Goal: Task Accomplishment & Management: Complete application form

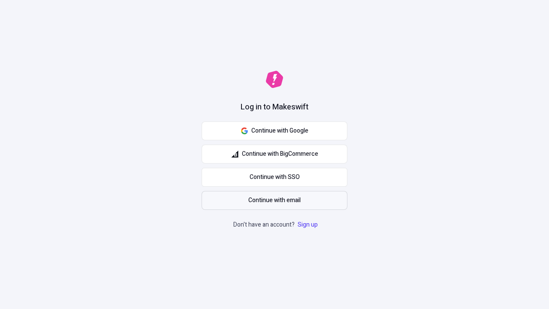
click at [274, 200] on span "Continue with email" at bounding box center [274, 200] width 52 height 9
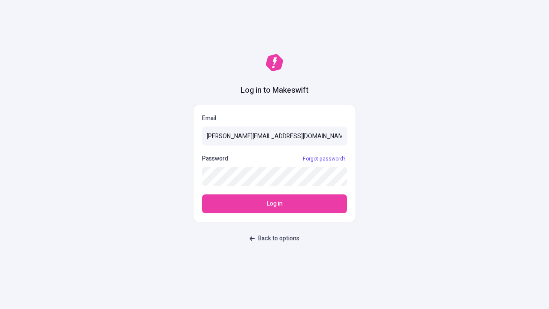
type input "[PERSON_NAME][EMAIL_ADDRESS][DOMAIN_NAME]"
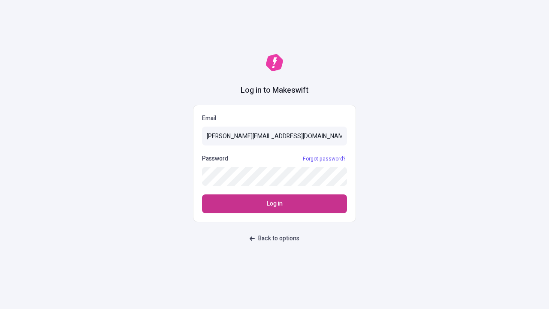
click at [274, 204] on span "Log in" at bounding box center [275, 203] width 16 height 9
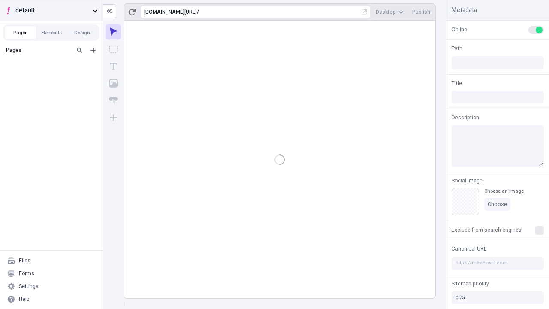
click at [51, 10] on span "default" at bounding box center [51, 10] width 73 height 9
type input "/deep-link-acidus"
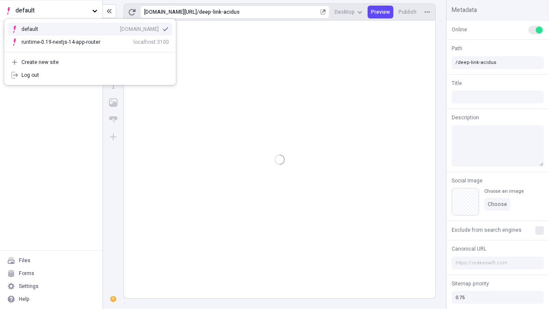
click at [120, 27] on div "qee9k4dy7d.staging.makeswift.site" at bounding box center [139, 29] width 39 height 7
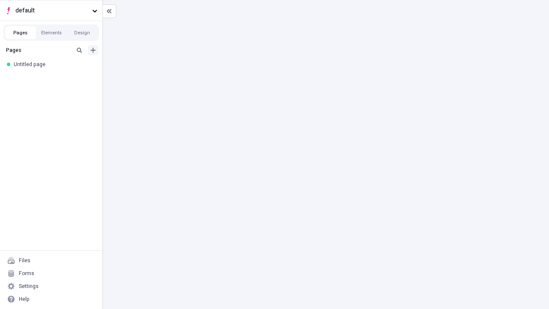
click at [93, 50] on icon "Add new" at bounding box center [92, 50] width 5 height 5
click at [54, 78] on div "Blank page" at bounding box center [53, 78] width 82 height 13
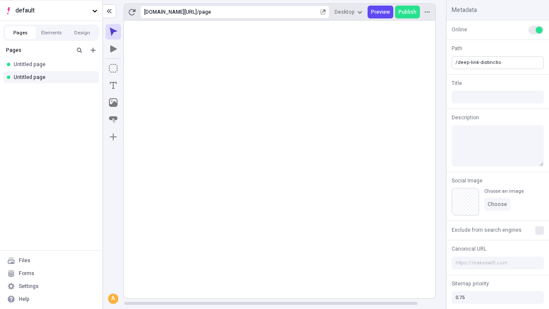
type input "/deep-link-distinctio"
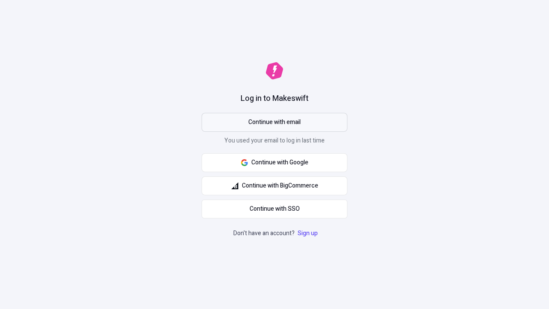
click at [274, 122] on span "Continue with email" at bounding box center [274, 122] width 52 height 9
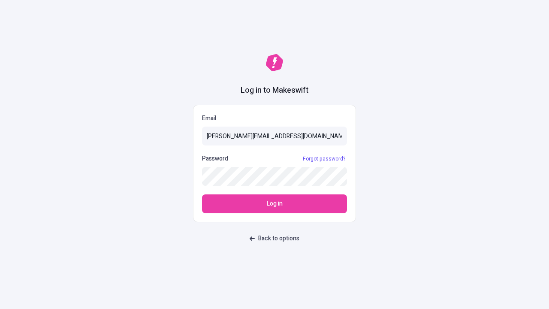
type input "sasha+test-ui@makeswift.com"
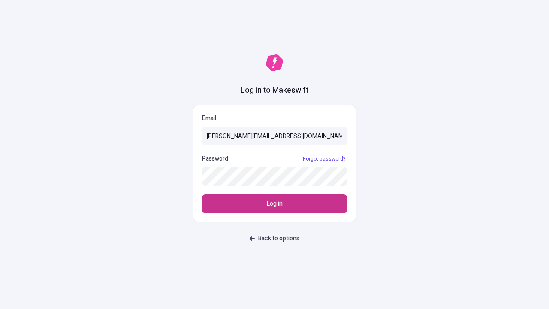
click at [274, 204] on span "Log in" at bounding box center [275, 203] width 16 height 9
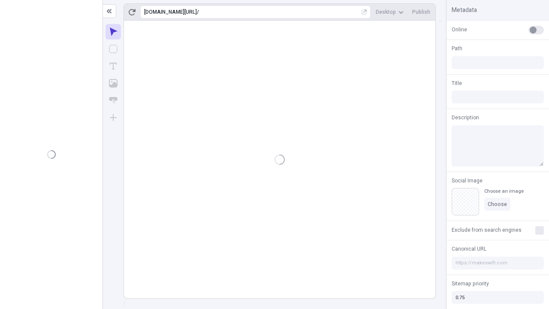
type input "/deep-link-distinctio"
